Goal: Find specific page/section: Find specific page/section

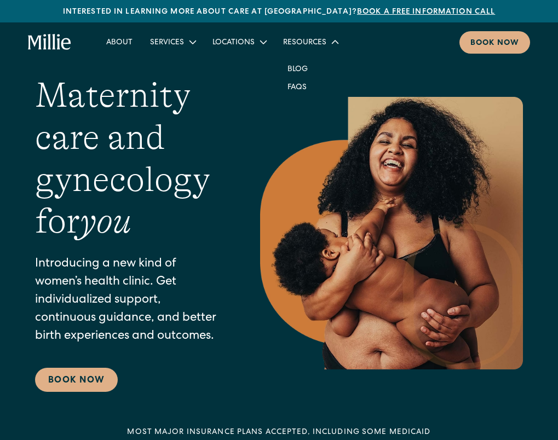
click at [319, 44] on div "Resources" at bounding box center [304, 42] width 43 height 11
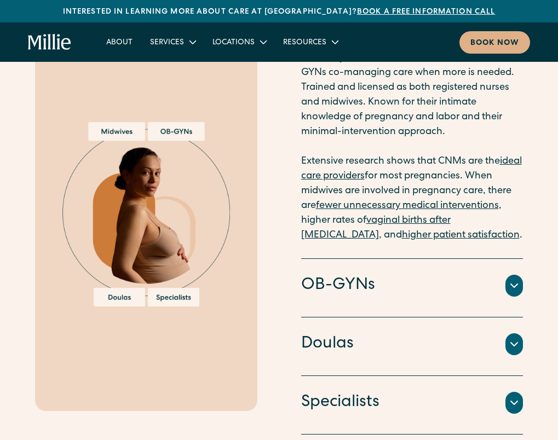
scroll to position [1272, 0]
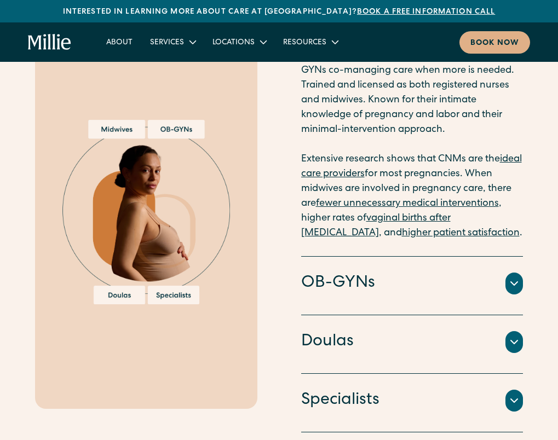
click at [513, 394] on icon at bounding box center [513, 400] width 13 height 13
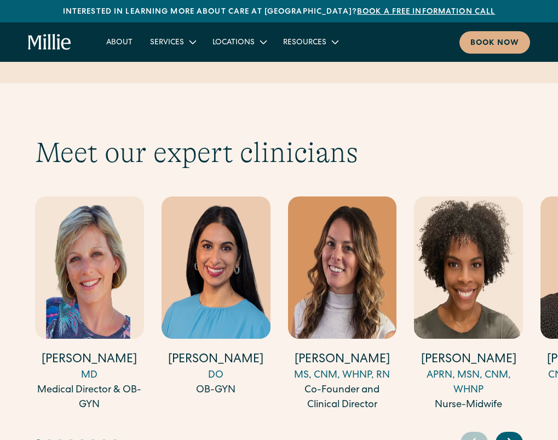
scroll to position [3182, 0]
click at [511, 434] on icon "Next slide" at bounding box center [510, 442] width 16 height 17
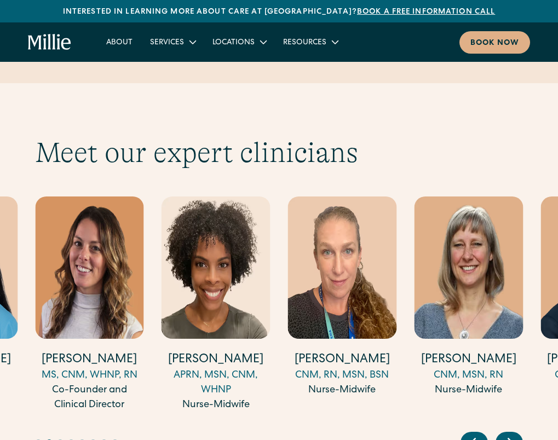
click at [511, 434] on icon "Next slide" at bounding box center [510, 442] width 16 height 17
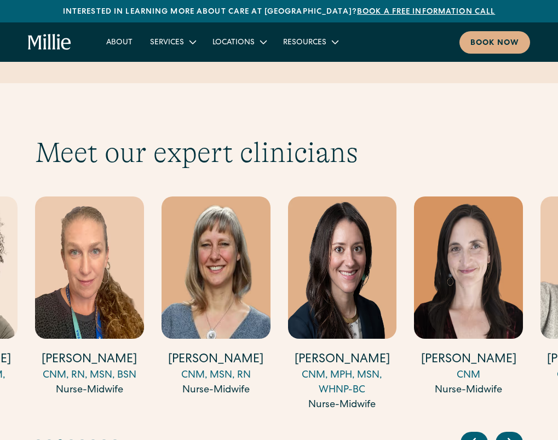
click at [511, 434] on icon "Next slide" at bounding box center [510, 442] width 16 height 17
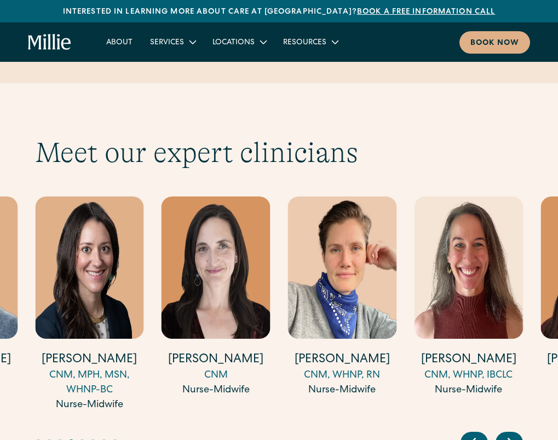
click at [511, 434] on icon "Next slide" at bounding box center [510, 442] width 16 height 17
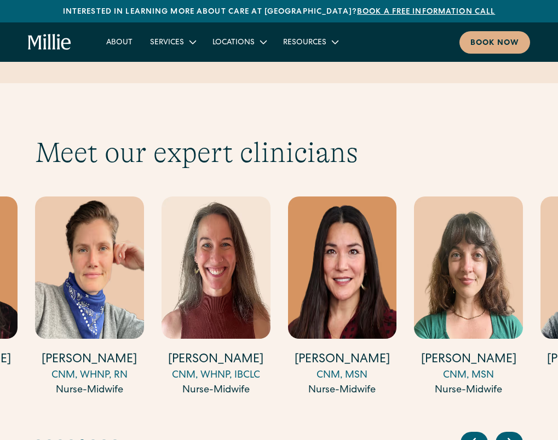
click at [511, 434] on icon "Next slide" at bounding box center [510, 442] width 16 height 17
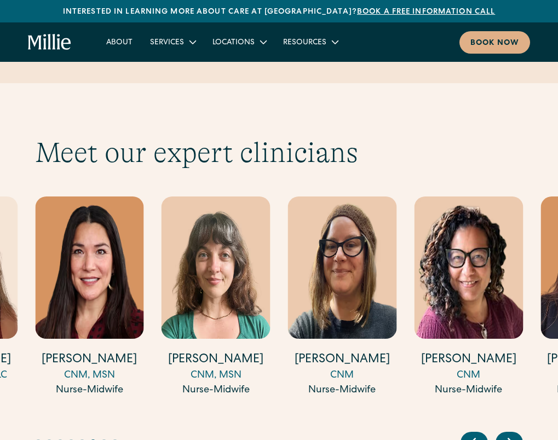
click at [511, 434] on icon "Next slide" at bounding box center [510, 442] width 16 height 17
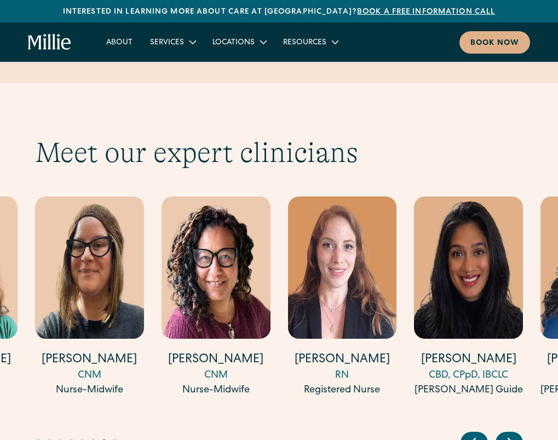
click at [511, 434] on icon "Next slide" at bounding box center [510, 442] width 16 height 17
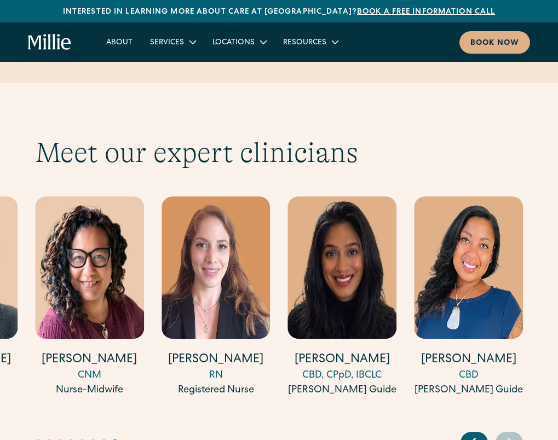
click at [511, 434] on icon "Next slide" at bounding box center [510, 442] width 16 height 17
click at [474, 438] on icon "Previous slide" at bounding box center [473, 442] width 4 height 8
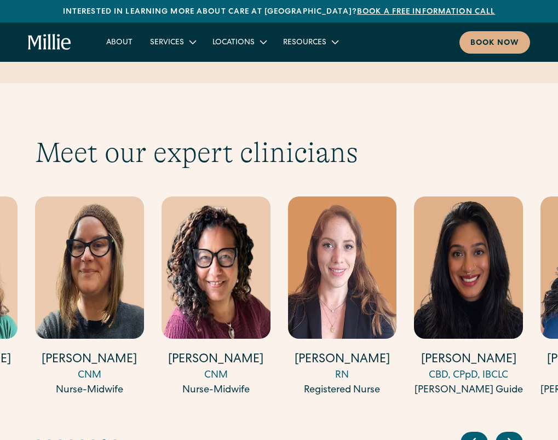
click at [474, 438] on icon "Previous slide" at bounding box center [473, 442] width 4 height 8
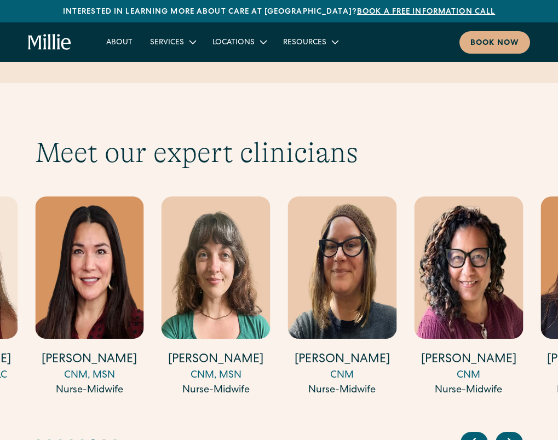
click at [474, 438] on icon "Previous slide" at bounding box center [473, 442] width 4 height 8
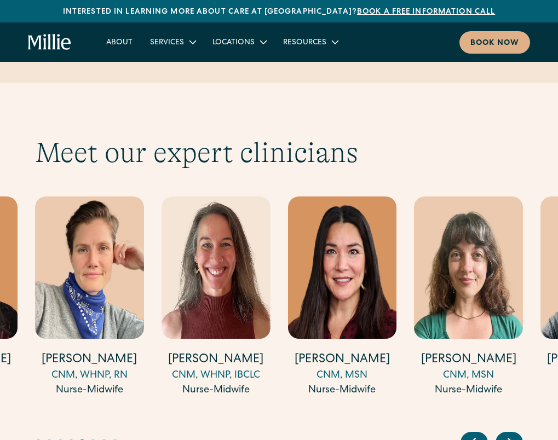
click at [474, 438] on icon "Previous slide" at bounding box center [473, 442] width 4 height 8
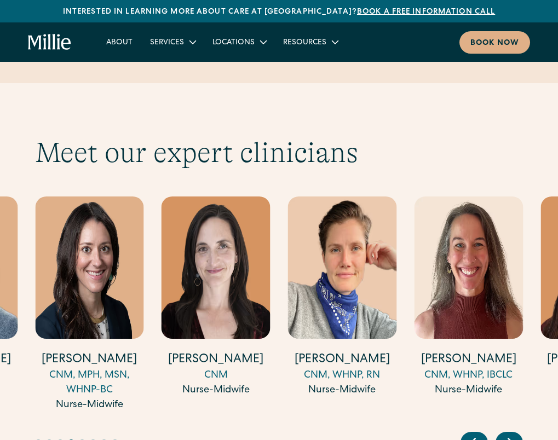
click at [474, 438] on icon "Previous slide" at bounding box center [473, 442] width 4 height 8
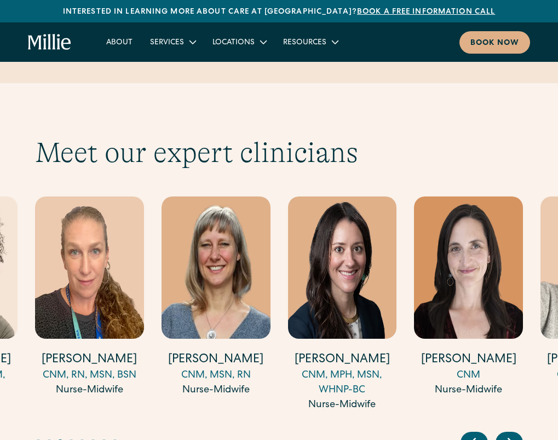
click at [474, 438] on icon "Previous slide" at bounding box center [473, 442] width 4 height 8
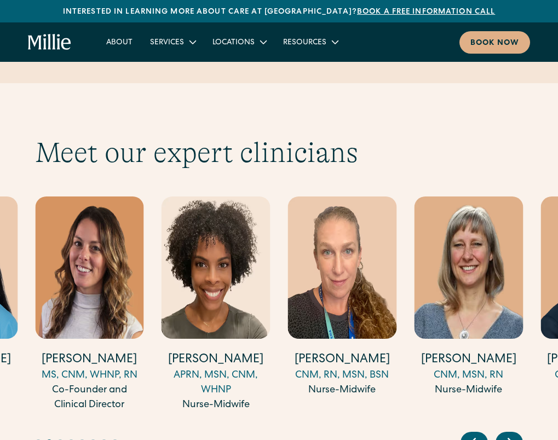
click at [474, 438] on icon "Previous slide" at bounding box center [473, 442] width 4 height 8
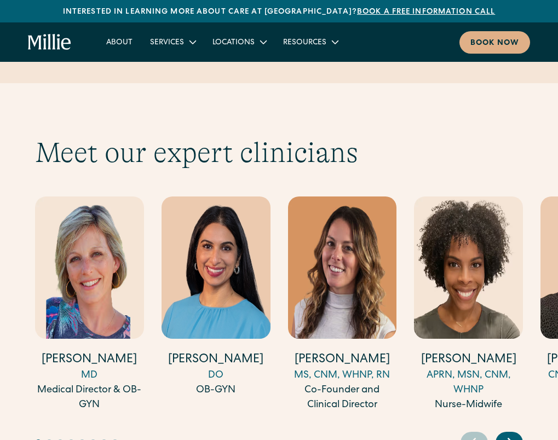
click at [466, 352] on h4 "[PERSON_NAME]" at bounding box center [468, 360] width 109 height 17
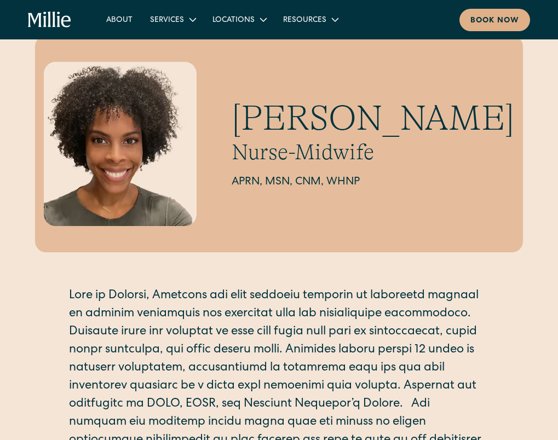
scroll to position [42, 0]
